Goal: Task Accomplishment & Management: Manage account settings

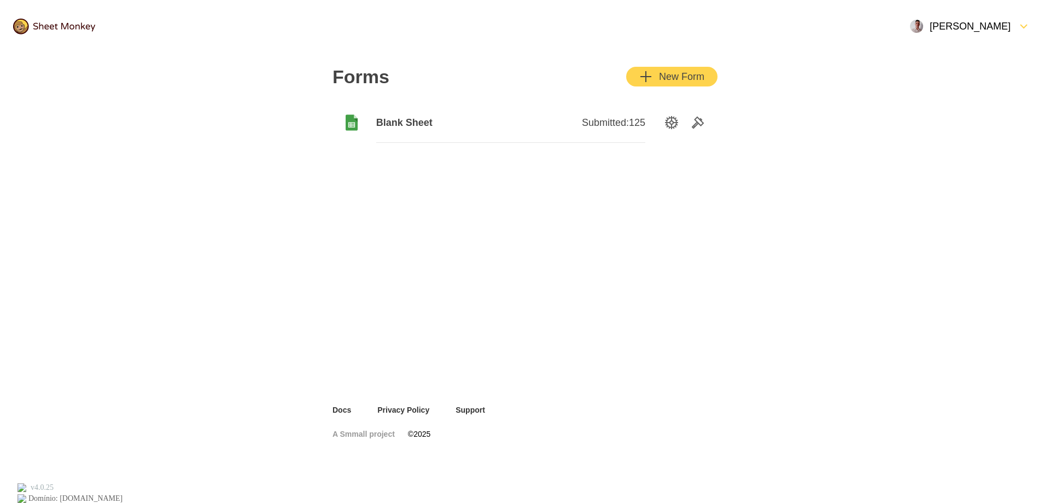
click at [56, 25] on img at bounding box center [54, 27] width 82 height 16
click at [977, 31] on div "[PERSON_NAME]" at bounding box center [960, 26] width 101 height 13
click at [767, 202] on div "Forms New Form Blank Sheet Submitted: 125" at bounding box center [525, 229] width 1050 height 352
click at [62, 27] on img at bounding box center [54, 27] width 82 height 16
click at [23, 25] on img at bounding box center [54, 27] width 82 height 16
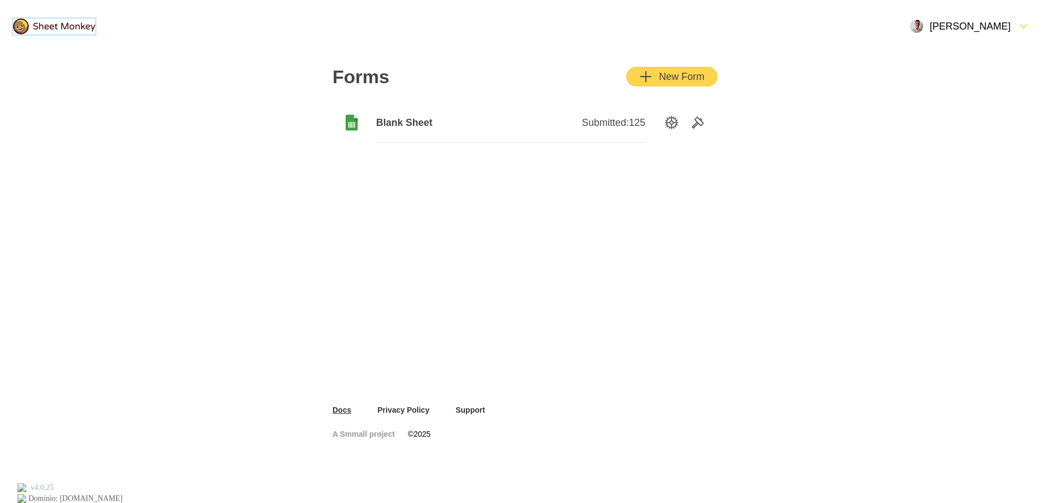
click at [341, 408] on link "Docs" at bounding box center [342, 409] width 19 height 11
click at [388, 117] on span "Blank Sheet" at bounding box center [443, 122] width 135 height 13
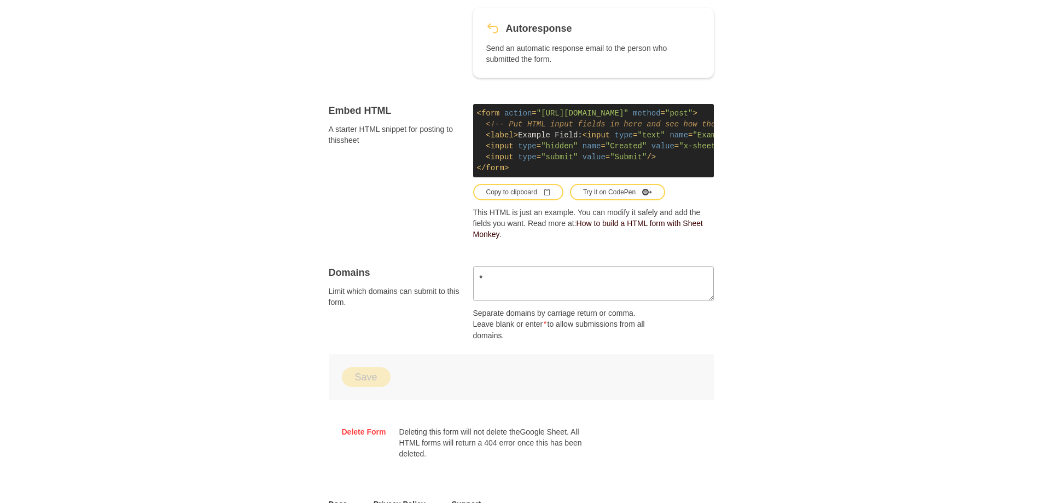
scroll to position [547, 0]
click at [221, 270] on div "Forms Blank Sheet Submitted: 127 Linked Sheet This is the Google sheet where yo…" at bounding box center [521, 2] width 1042 height 992
click at [509, 287] on textarea "*" at bounding box center [593, 282] width 241 height 35
drag, startPoint x: 509, startPoint y: 287, endPoint x: 477, endPoint y: 284, distance: 31.9
click at [477, 284] on textarea "*" at bounding box center [593, 282] width 241 height 35
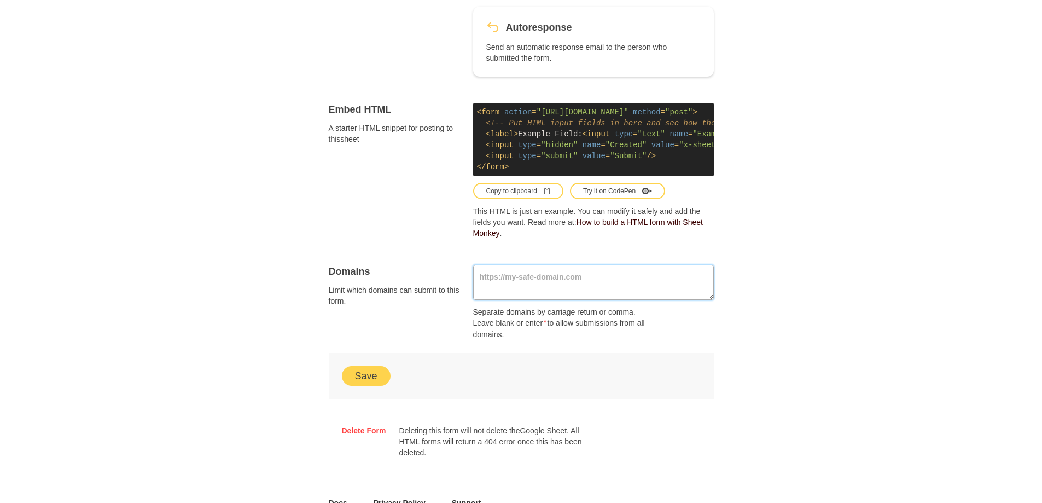
paste textarea "[URL][DOMAIN_NAME][DOMAIN_NAME]"
type textarea "[URL][DOMAIN_NAME][DOMAIN_NAME]"
click at [250, 332] on div "Forms Blank Sheet Submitted: 127 Linked Sheet This is the Google sheet where yo…" at bounding box center [521, 2] width 1042 height 992
click at [366, 385] on button "Save" at bounding box center [366, 376] width 49 height 20
click at [278, 333] on div "Forms Blank Sheet Submitted: 127 Linked Sheet This is the Google sheet where yo…" at bounding box center [521, 2] width 1042 height 992
